Goal: Check status

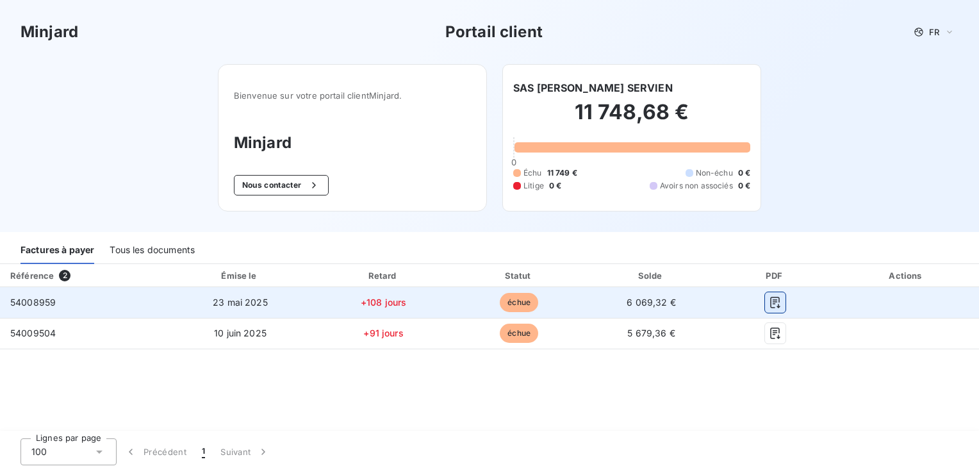
click at [771, 296] on icon "button" at bounding box center [775, 302] width 13 height 13
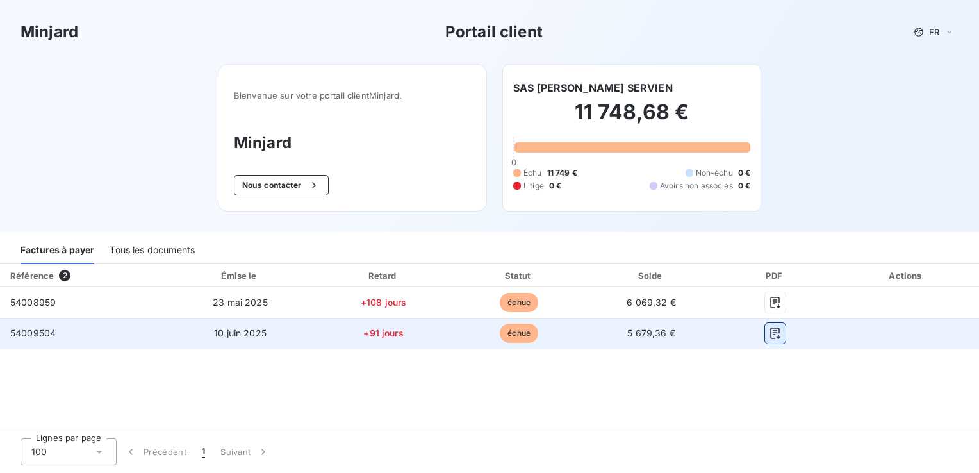
click at [771, 332] on icon "button" at bounding box center [775, 333] width 13 height 13
